Goal: Transaction & Acquisition: Purchase product/service

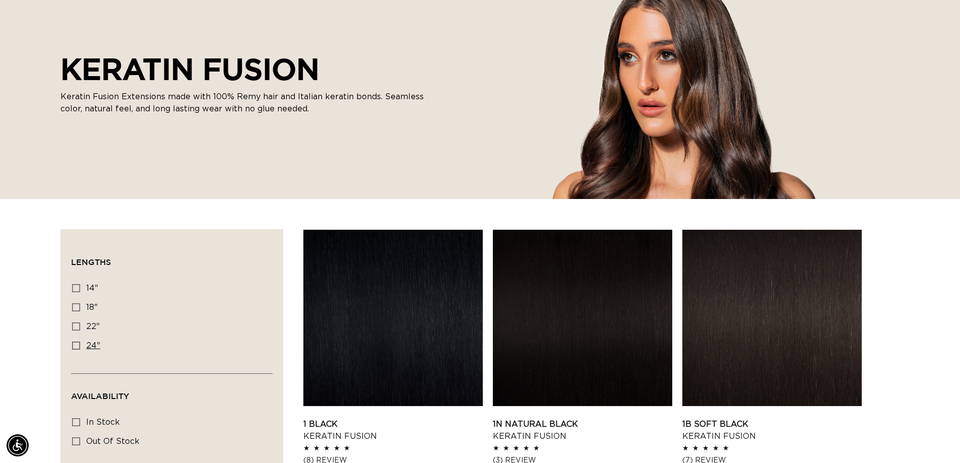
scroll to position [151, 0]
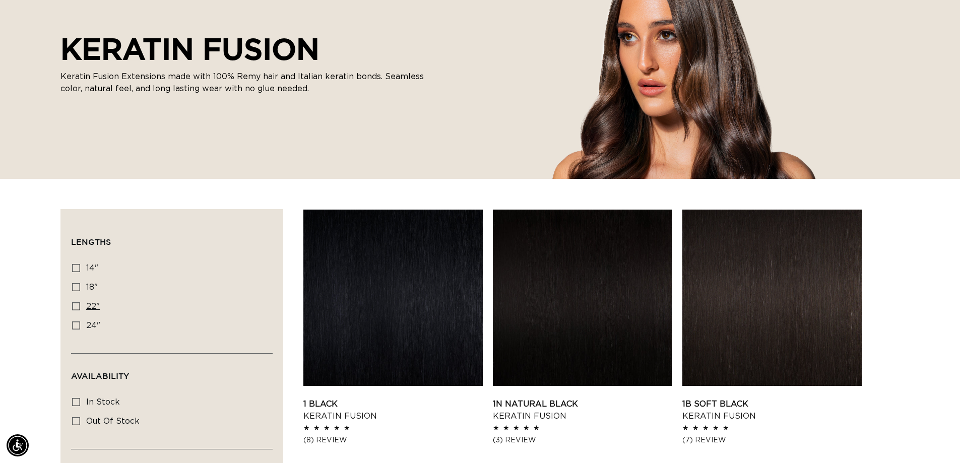
click at [79, 308] on icon at bounding box center [76, 306] width 8 height 8
click at [79, 308] on input "22" 22" (34 products)" at bounding box center [76, 306] width 8 height 8
checkbox input "true"
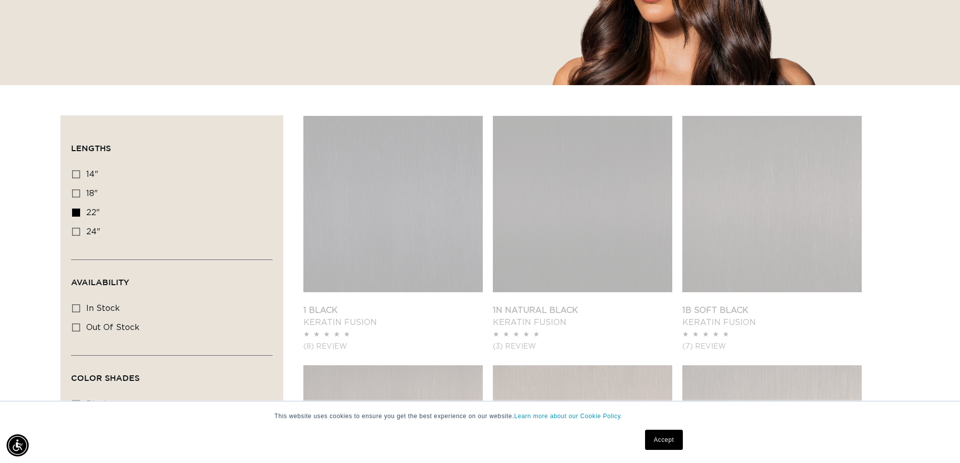
scroll to position [252, 0]
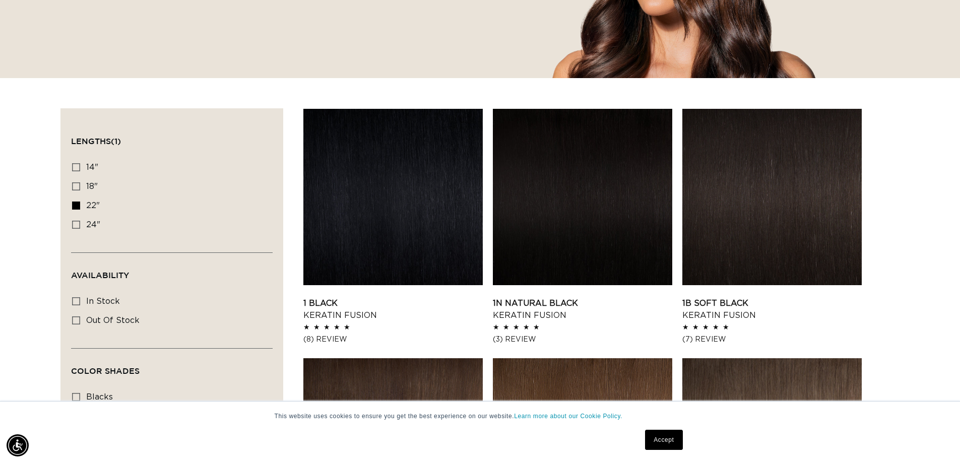
click at [439, 297] on link "1 Black Keratin Fusion" at bounding box center [392, 309] width 179 height 24
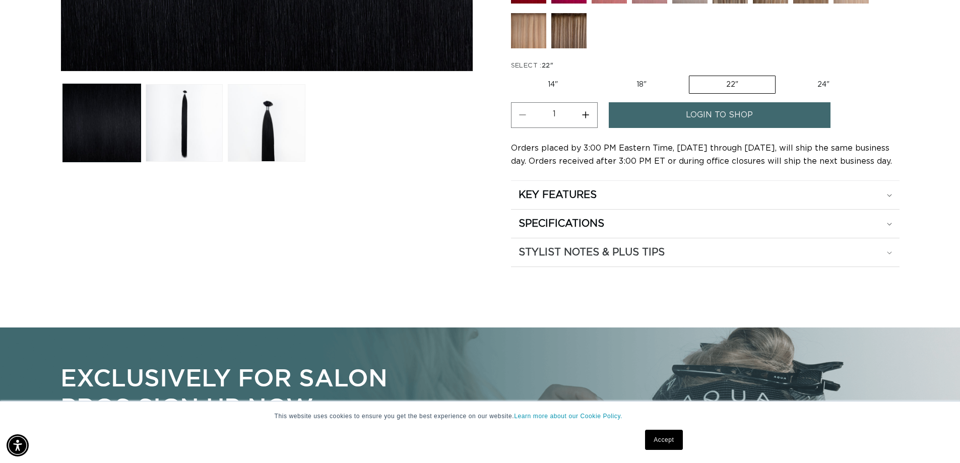
scroll to position [454, 0]
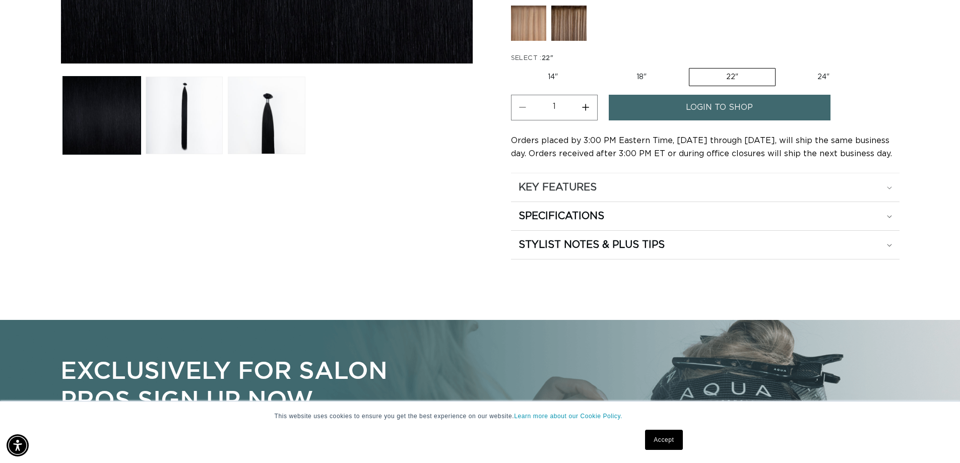
click at [561, 195] on summary "KEY FEATURES" at bounding box center [705, 187] width 389 height 28
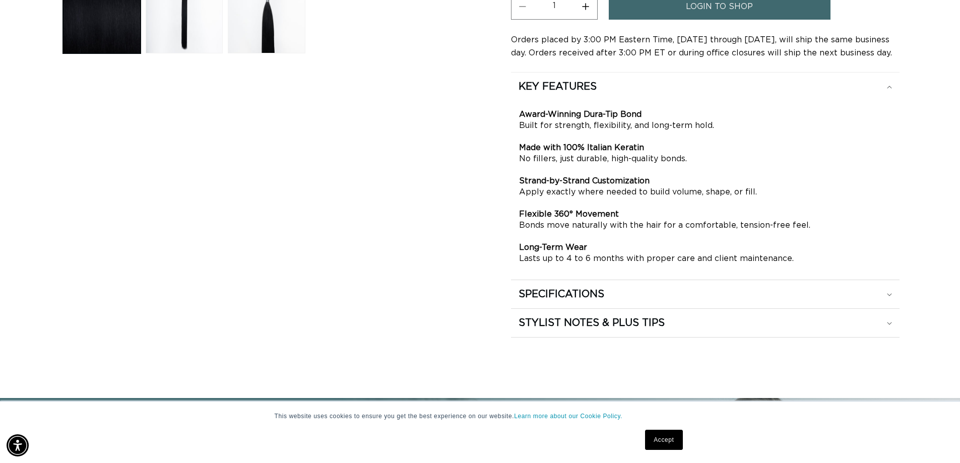
scroll to position [0, 0]
click at [575, 101] on summary "SPECIFICATIONS" at bounding box center [705, 87] width 389 height 28
